Goal: Information Seeking & Learning: Check status

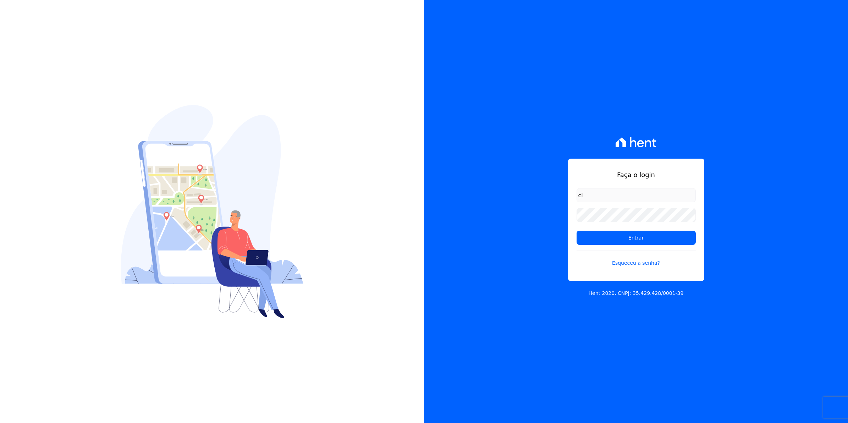
type input "cobranca@munte.com.br"
click at [577, 231] on input "Entrar" at bounding box center [636, 238] width 119 height 14
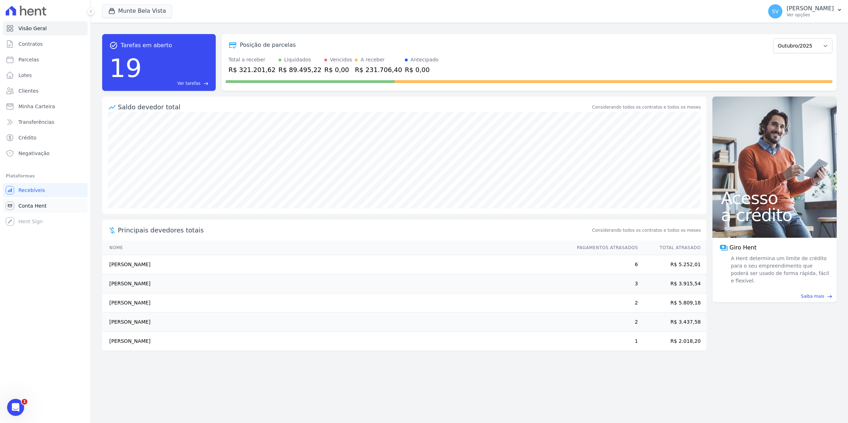
click at [41, 203] on span "Conta Hent" at bounding box center [32, 205] width 28 height 7
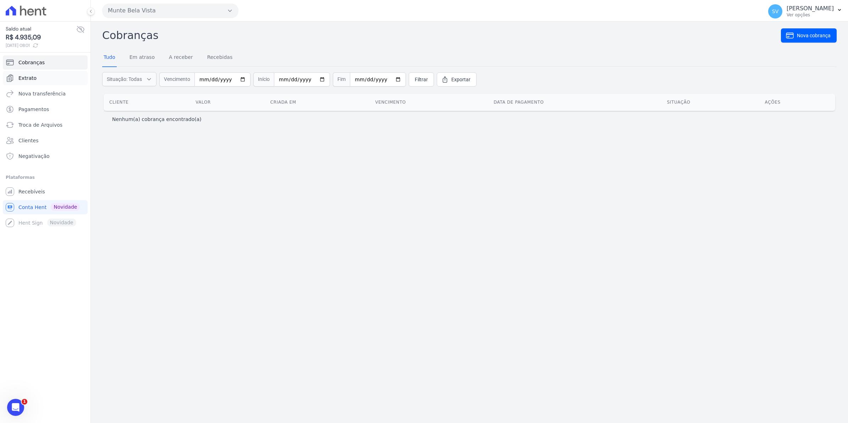
click at [31, 80] on span "Extrato" at bounding box center [27, 78] width 18 height 7
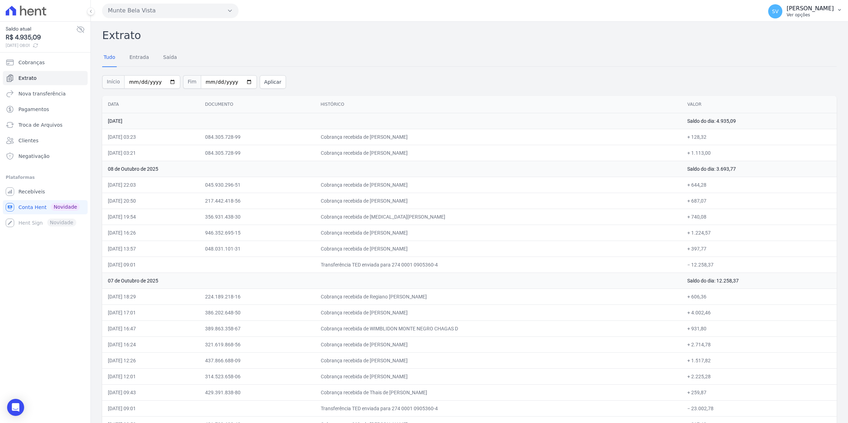
click at [783, 15] on span "SV" at bounding box center [775, 11] width 14 height 14
click at [20, 193] on span "Recebíveis" at bounding box center [31, 191] width 27 height 7
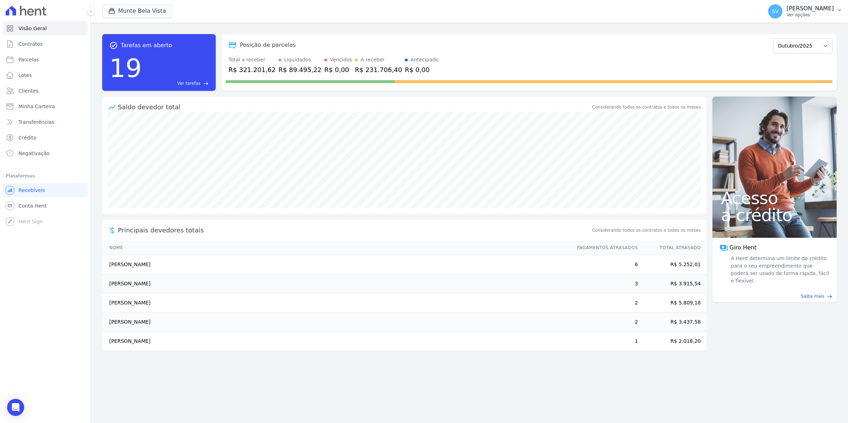
click at [780, 18] on div "SV [PERSON_NAME] Ver opções" at bounding box center [801, 11] width 66 height 14
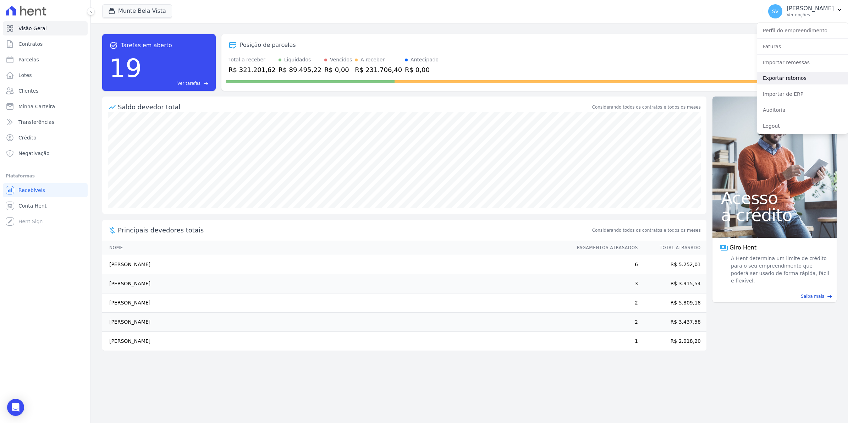
click at [778, 78] on link "Exportar retornos" at bounding box center [802, 78] width 91 height 13
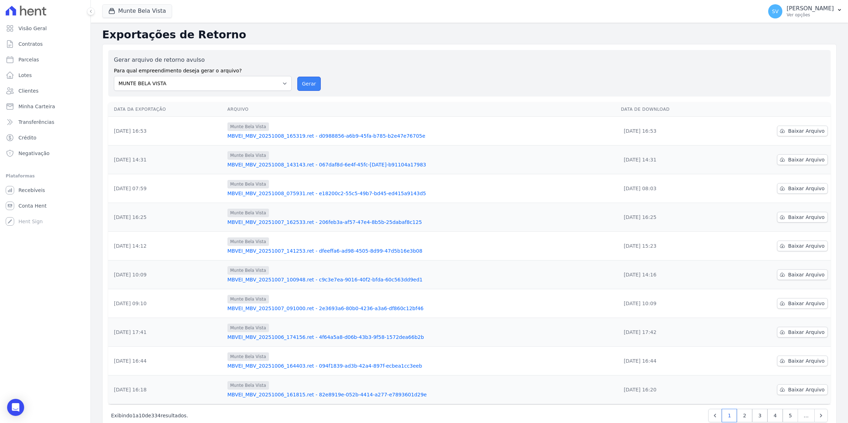
click at [308, 84] on button "Gerar" at bounding box center [308, 84] width 23 height 14
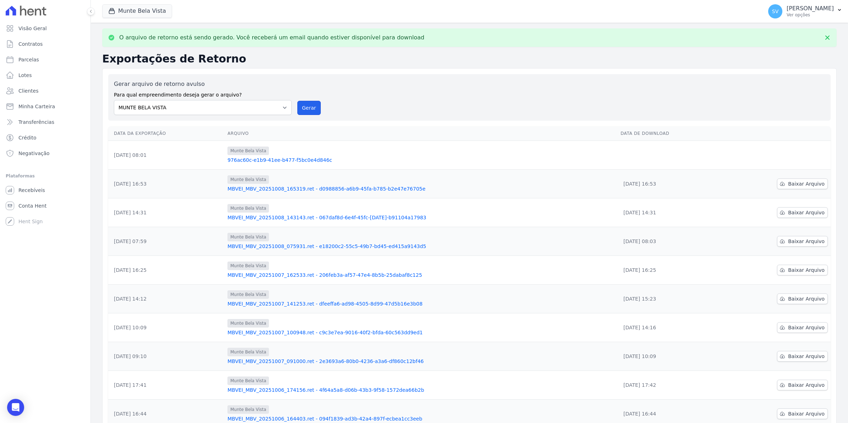
drag, startPoint x: 298, startPoint y: 110, endPoint x: 458, endPoint y: 71, distance: 164.3
click at [297, 110] on button "Gerar" at bounding box center [308, 108] width 23 height 14
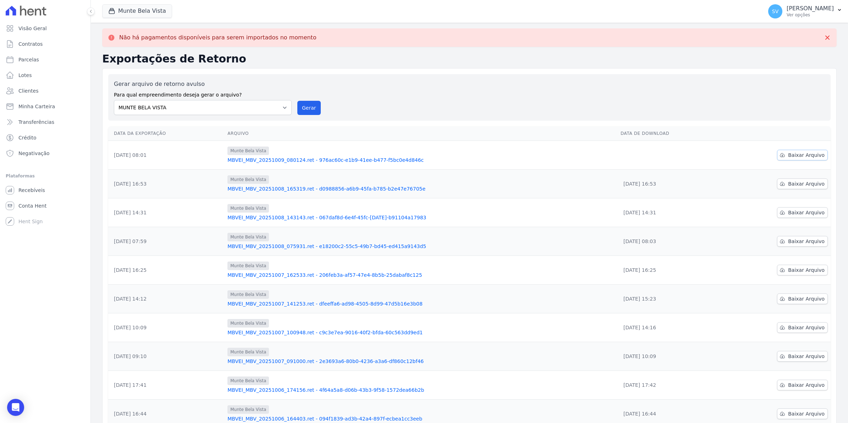
click at [810, 155] on span "Baixar Arquivo" at bounding box center [806, 155] width 37 height 7
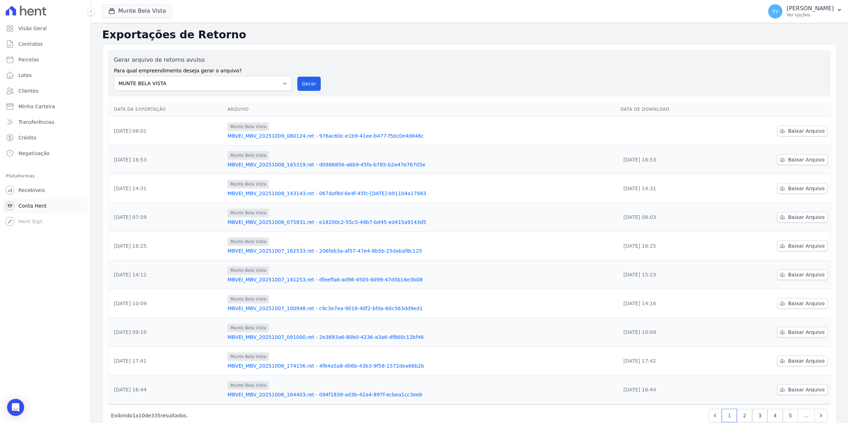
click at [20, 202] on span "Conta Hent" at bounding box center [32, 205] width 28 height 7
click at [35, 57] on span "Parcelas" at bounding box center [28, 59] width 21 height 7
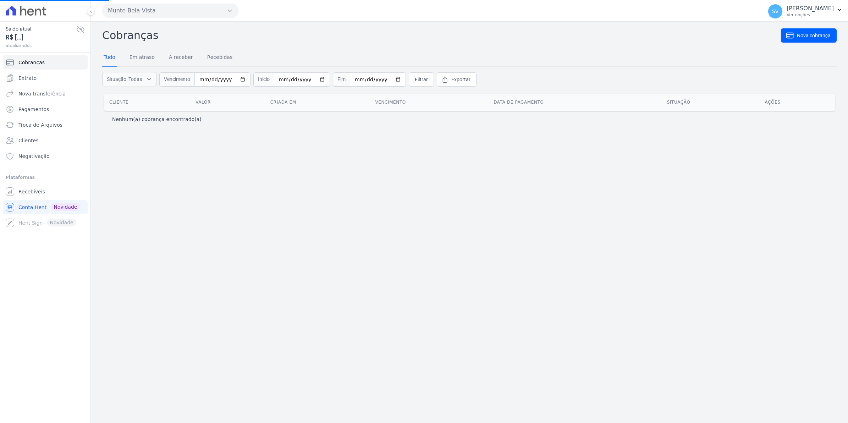
select select
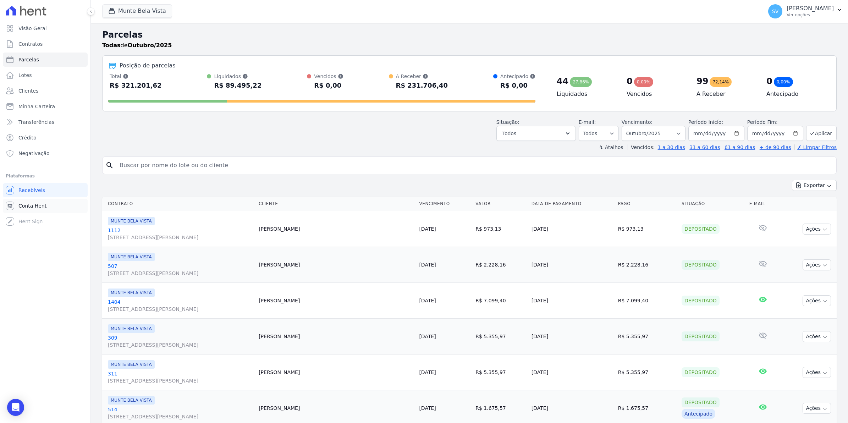
click at [23, 205] on span "Conta Hent" at bounding box center [32, 205] width 28 height 7
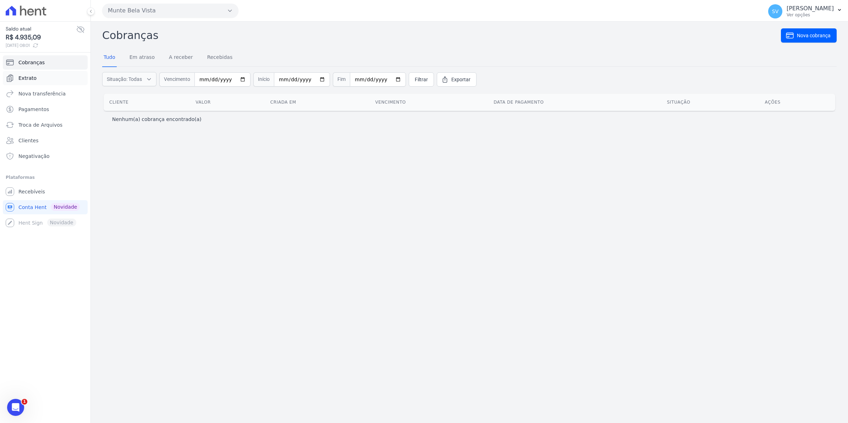
click at [17, 74] on link "Extrato" at bounding box center [45, 78] width 85 height 14
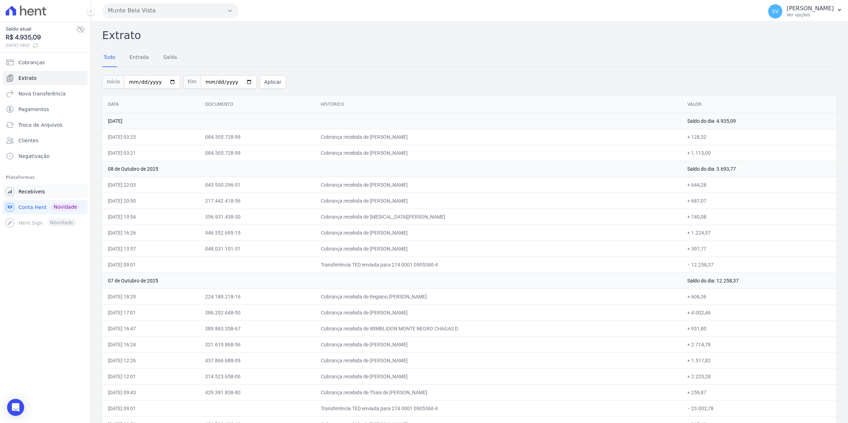
click at [36, 192] on span "Recebíveis" at bounding box center [31, 191] width 27 height 7
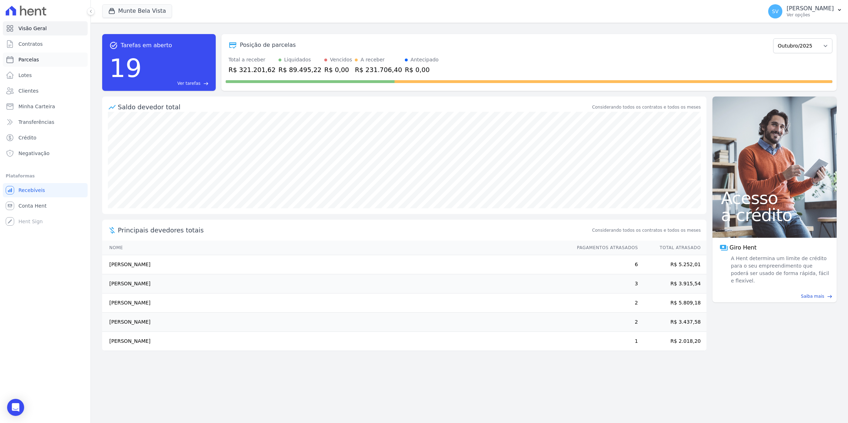
click at [33, 57] on span "Parcelas" at bounding box center [28, 59] width 21 height 7
select select
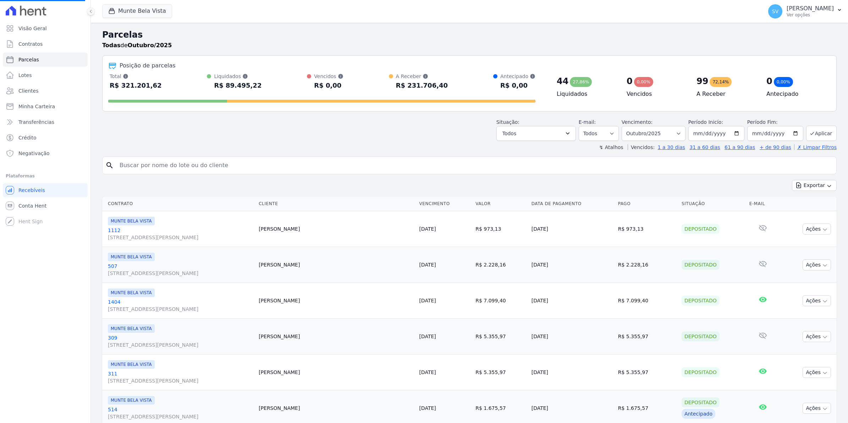
select select
click at [171, 167] on input "search" at bounding box center [474, 165] width 718 height 14
type input "[PERSON_NAME]"
select select
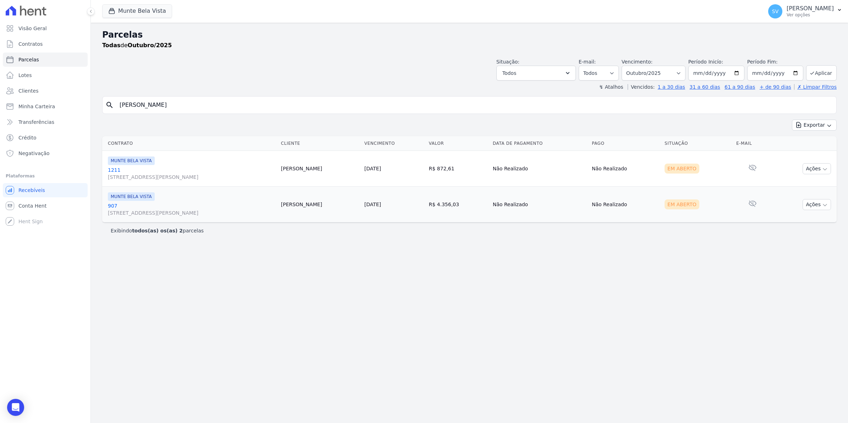
click at [113, 170] on link "[GEOGRAPHIC_DATA][STREET_ADDRESS][PERSON_NAME][GEOGRAPHIC_DATA]" at bounding box center [192, 173] width 168 height 14
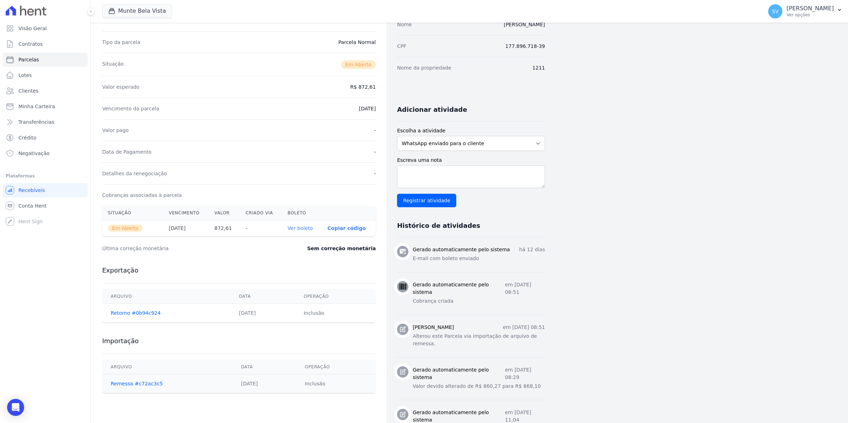
scroll to position [89, 0]
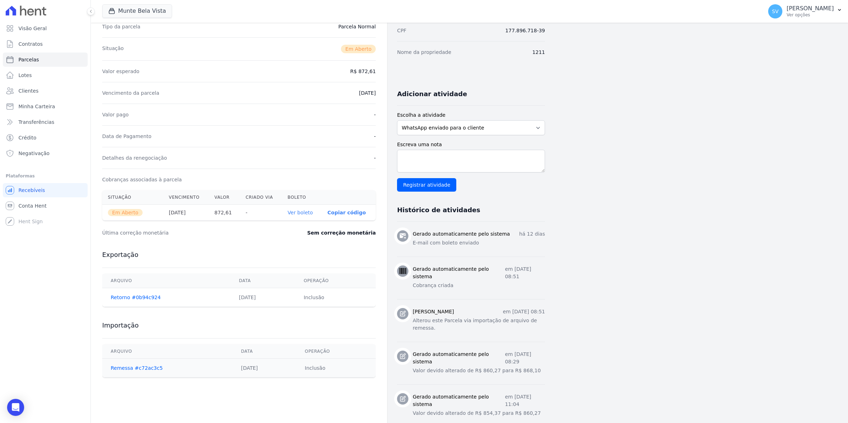
click at [301, 212] on link "Ver boleto" at bounding box center [300, 213] width 25 height 6
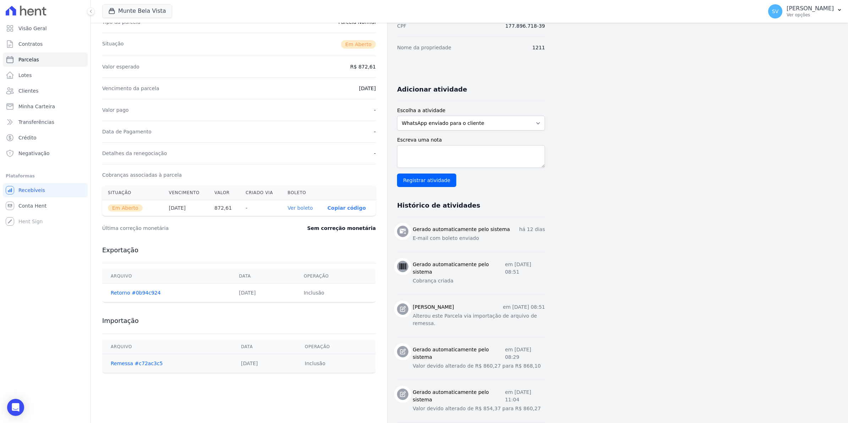
scroll to position [44, 0]
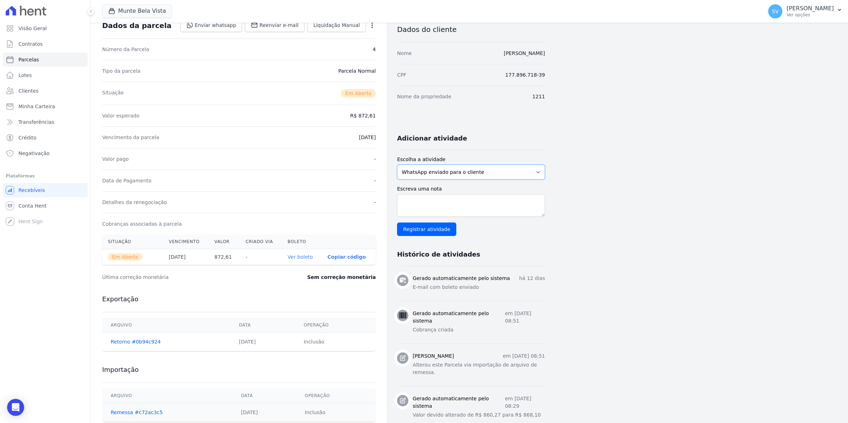
click at [539, 171] on select "WhatsApp enviado para o cliente Adicionar um comentário Ligação feita para o cl…" at bounding box center [471, 172] width 148 height 15
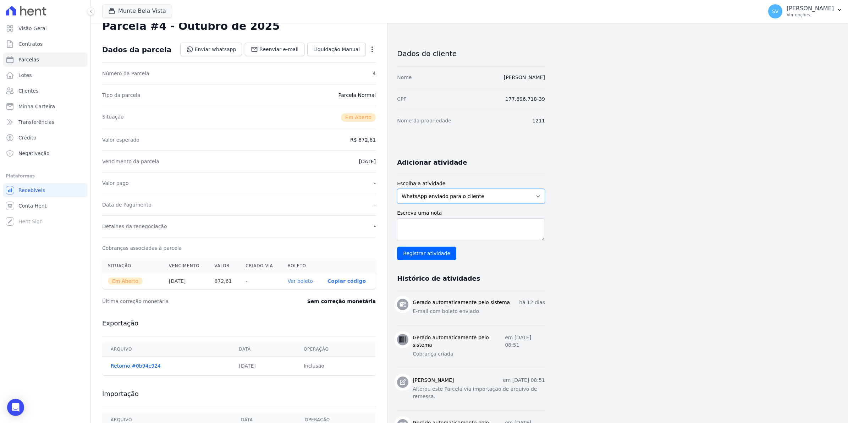
scroll to position [0, 0]
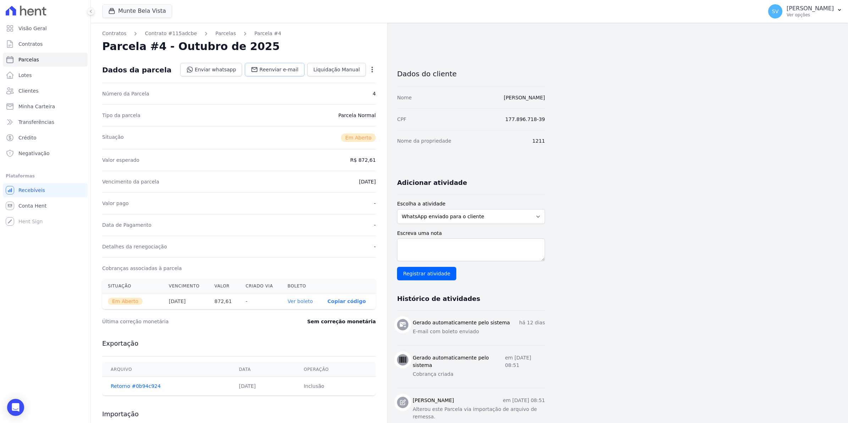
click at [274, 71] on span "Reenviar e-mail" at bounding box center [278, 69] width 39 height 7
click at [34, 93] on span "Clientes" at bounding box center [28, 90] width 20 height 7
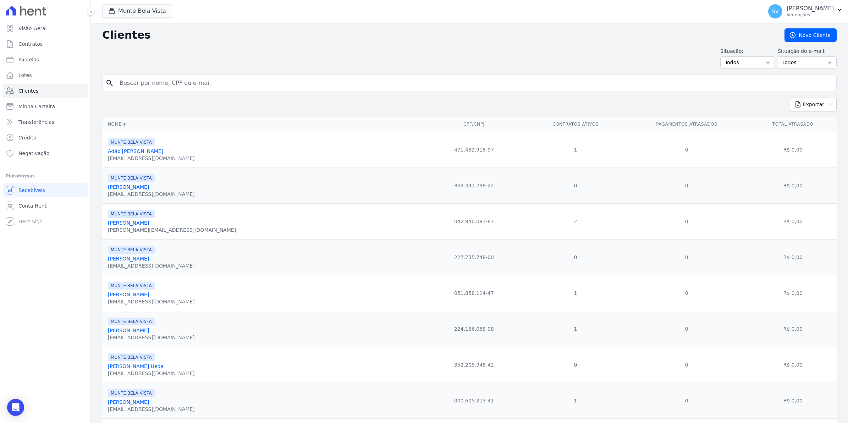
click at [176, 77] on input "search" at bounding box center [474, 83] width 718 height 14
type input "[PERSON_NAME]"
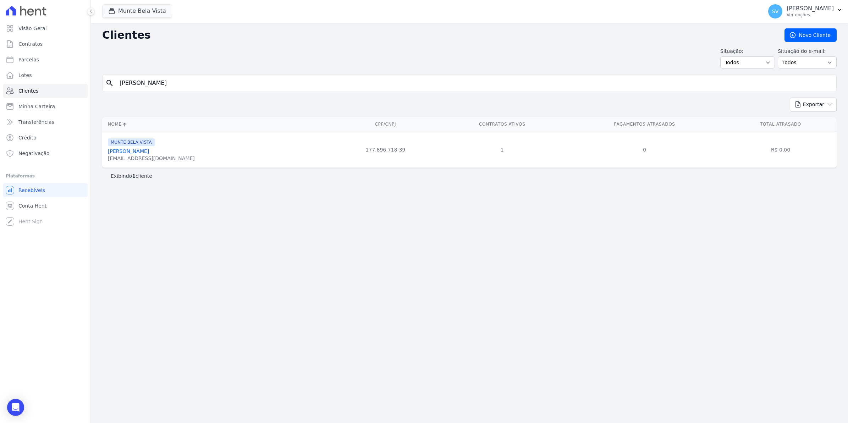
click at [149, 150] on link "[PERSON_NAME]" at bounding box center [128, 151] width 41 height 6
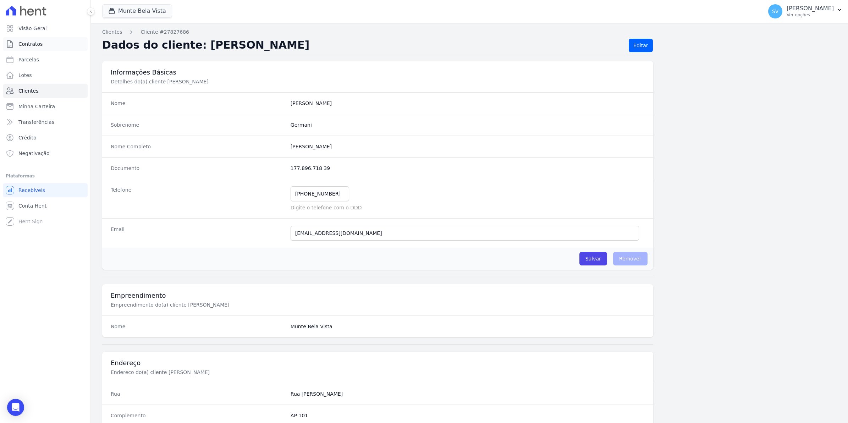
click at [31, 43] on span "Contratos" at bounding box center [30, 43] width 24 height 7
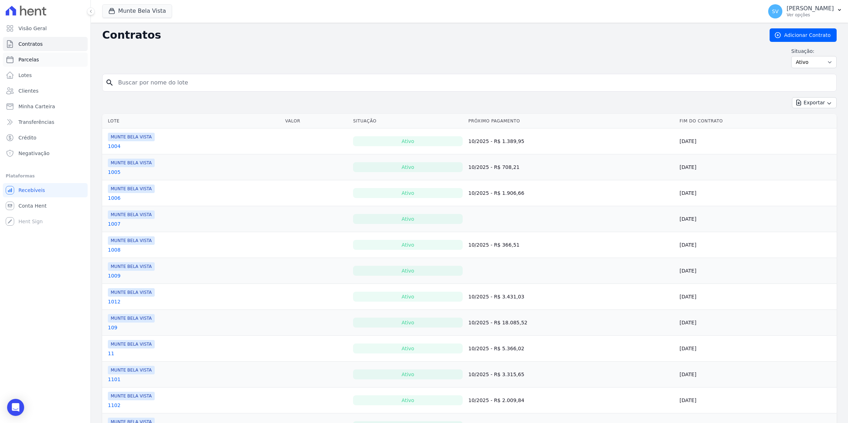
click at [28, 62] on span "Parcelas" at bounding box center [28, 59] width 21 height 7
select select
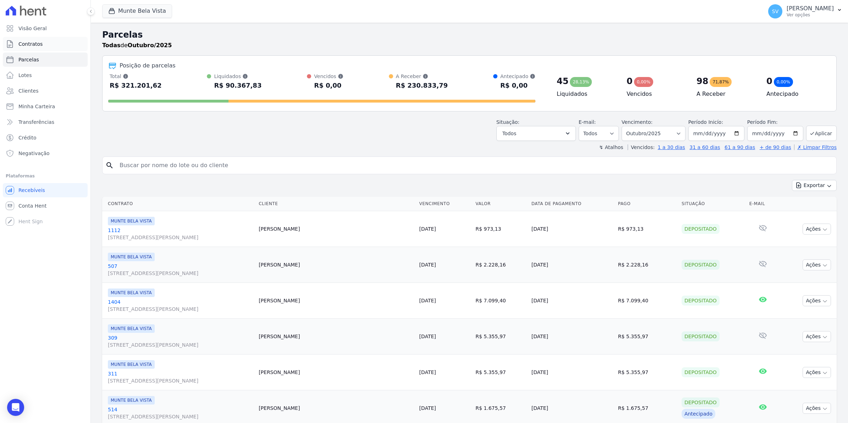
click at [21, 47] on span "Contratos" at bounding box center [30, 43] width 24 height 7
